Goal: Task Accomplishment & Management: Manage account settings

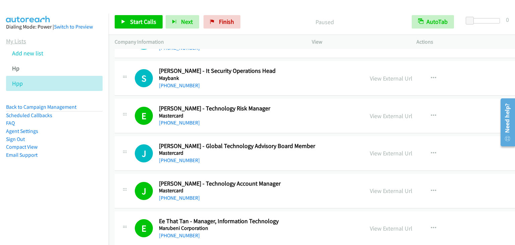
click at [19, 40] on link "My Lists" at bounding box center [16, 41] width 20 height 8
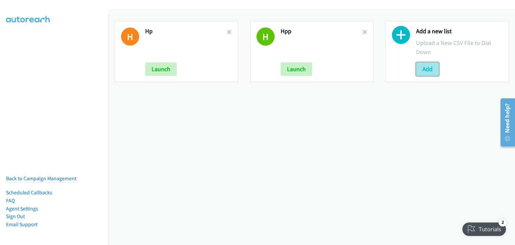
click at [421, 69] on button "Add" at bounding box center [427, 68] width 23 height 13
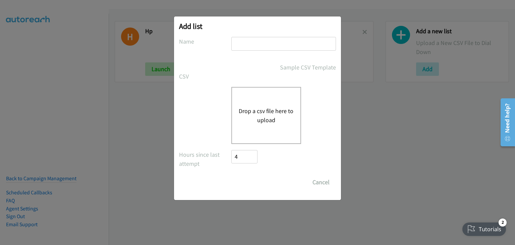
click at [250, 100] on div "Drop a csv file here to upload" at bounding box center [266, 115] width 70 height 57
click at [270, 124] on button "Drop a csv file here to upload" at bounding box center [266, 115] width 55 height 18
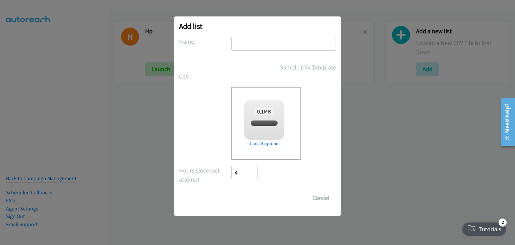
checkbox input "true"
click at [273, 43] on input "text" at bounding box center [283, 44] width 105 height 14
type input "Lenovo"
click at [336, 120] on div "Drop a csv file here to upload 0.1 MB split_1.csv Check Error Remove file" at bounding box center [283, 123] width 105 height 73
click at [252, 201] on input "Save List" at bounding box center [248, 197] width 35 height 13
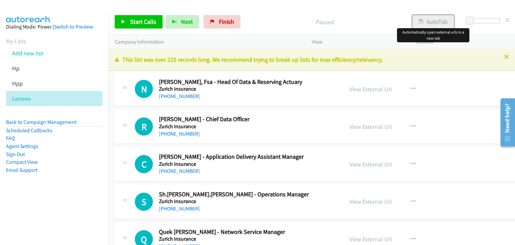
click at [441, 20] on button "AutoTab" at bounding box center [433, 21] width 42 height 13
click at [366, 89] on link "View External Url" at bounding box center [370, 89] width 43 height 8
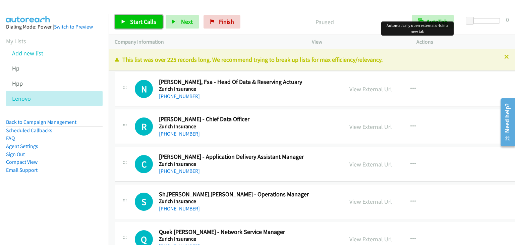
click at [138, 19] on span "Start Calls" at bounding box center [143, 22] width 26 height 8
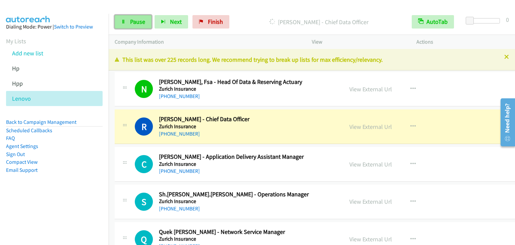
click at [138, 26] on link "Pause" at bounding box center [133, 21] width 37 height 13
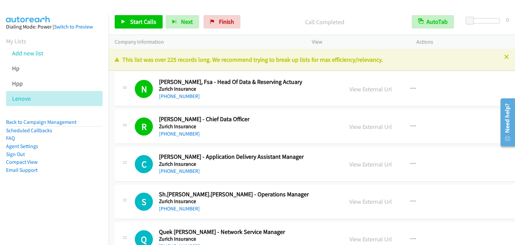
drag, startPoint x: 390, startPoint y: 15, endPoint x: 377, endPoint y: 17, distance: 13.6
click at [390, 15] on div "Start Calls Pause Next Finish Call Completed AutoTab AutoTab 0" at bounding box center [312, 22] width 406 height 26
